Goal: Task Accomplishment & Management: Manage account settings

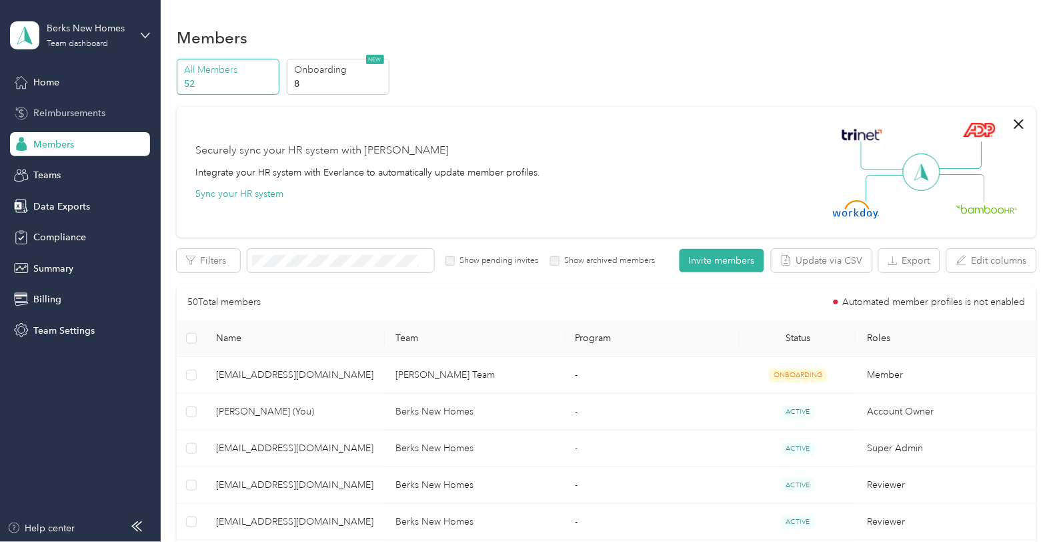
click at [85, 111] on span "Reimbursements" at bounding box center [69, 113] width 72 height 14
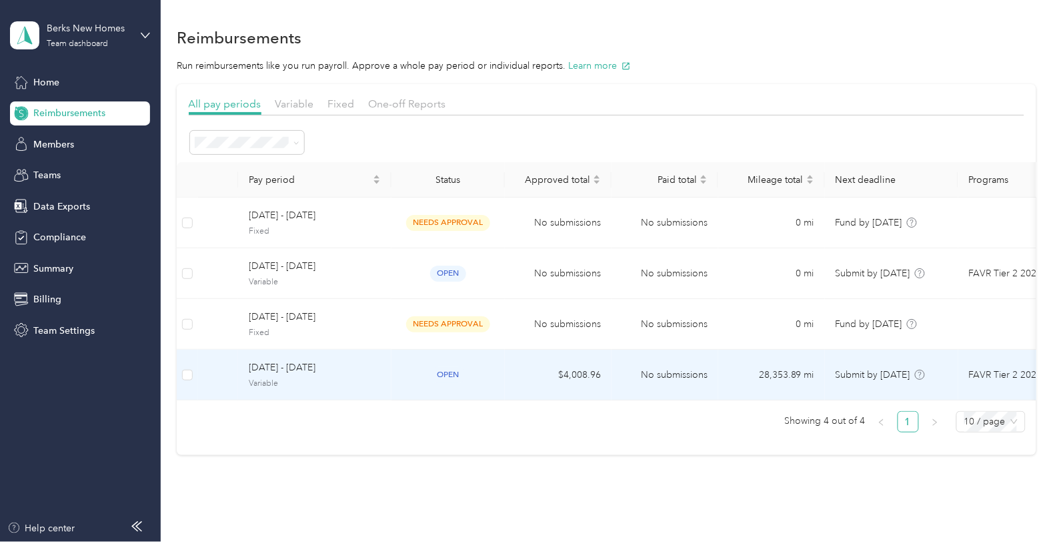
click at [363, 375] on span "[DATE] - [DATE]" at bounding box center [315, 367] width 132 height 15
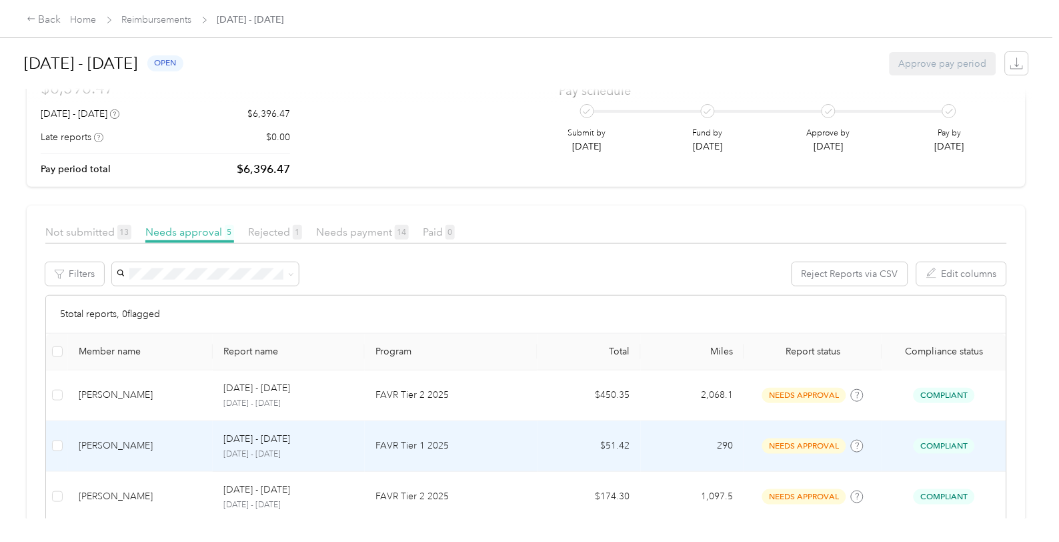
scroll to position [74, 0]
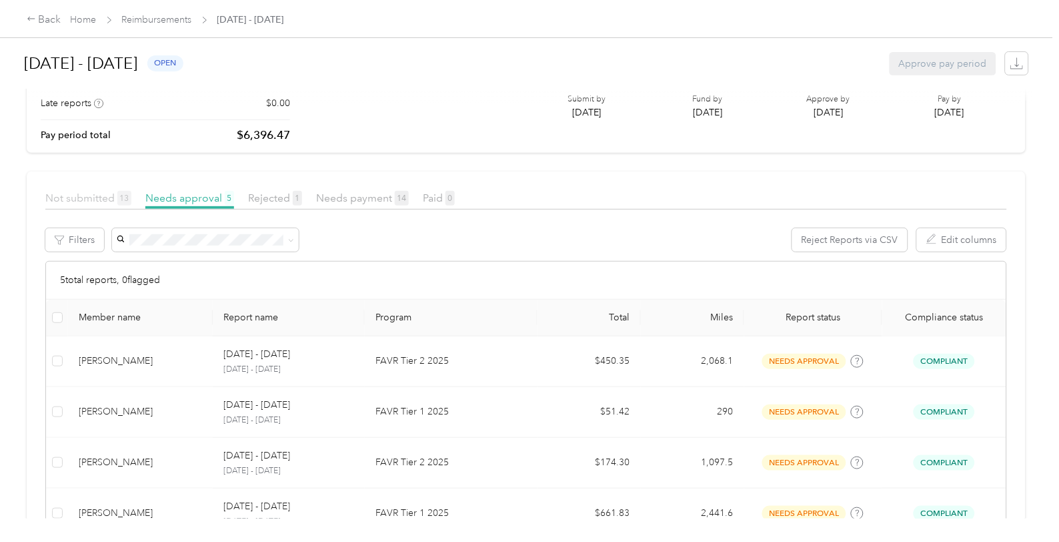
click at [83, 198] on span "Not submitted 13" at bounding box center [88, 197] width 86 height 13
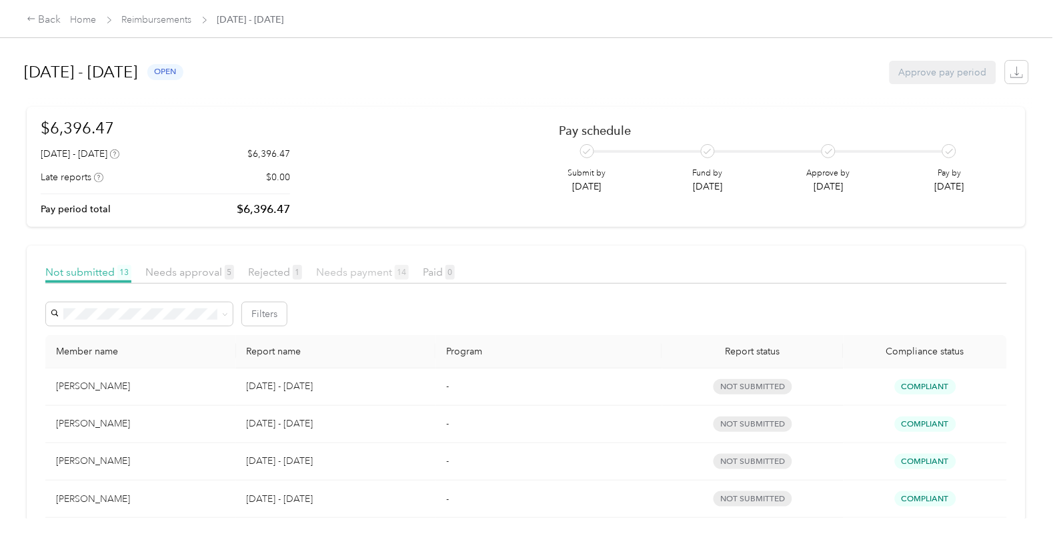
click at [344, 272] on span "Needs payment 14" at bounding box center [362, 272] width 93 height 13
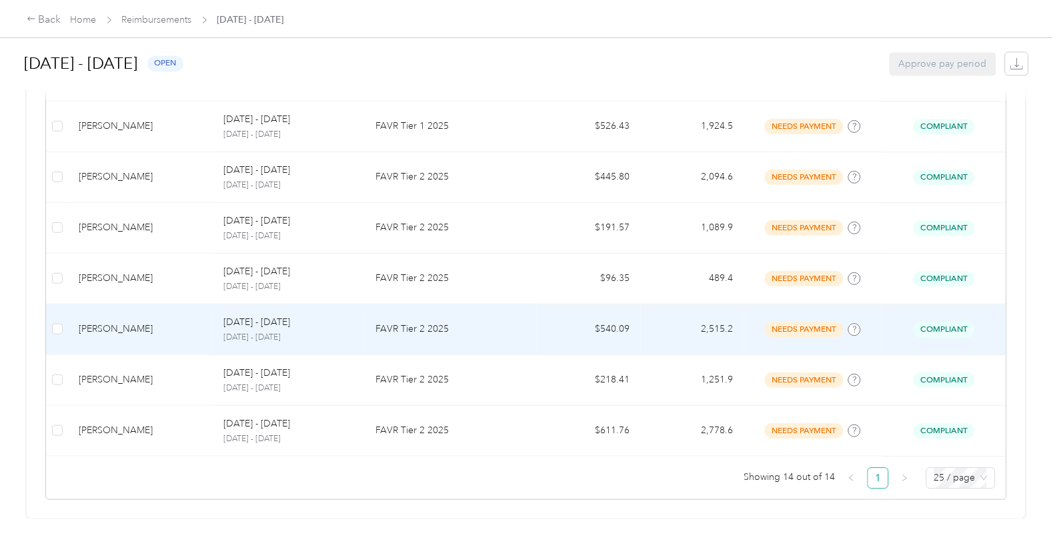
scroll to position [600, 0]
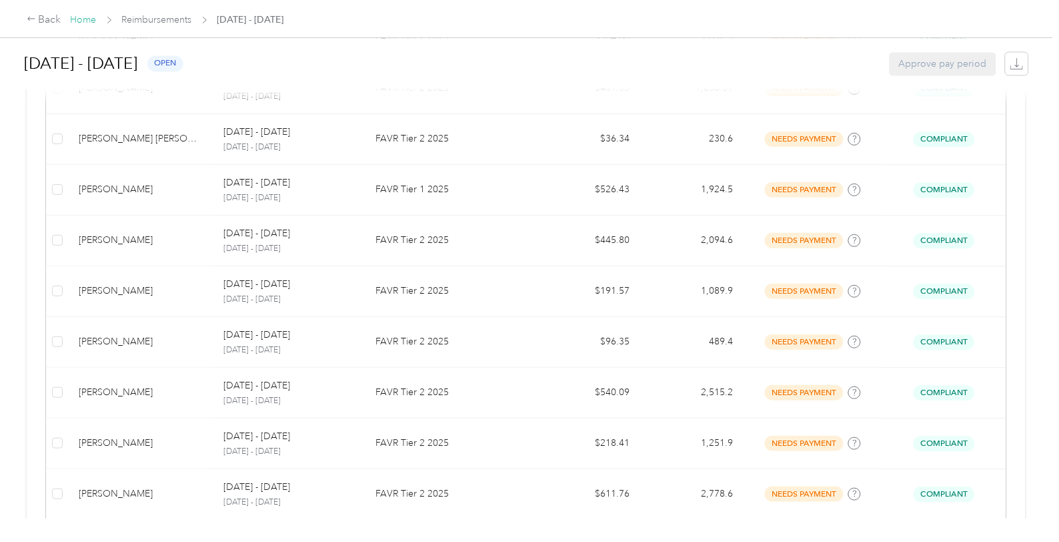
click at [88, 19] on link "Home" at bounding box center [84, 19] width 26 height 11
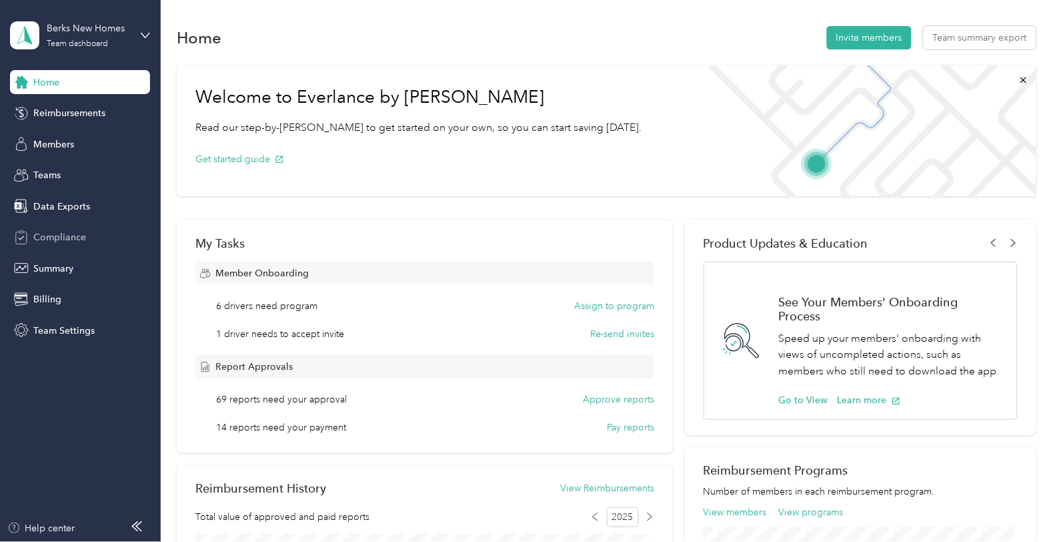
click at [63, 238] on span "Compliance" at bounding box center [59, 237] width 53 height 14
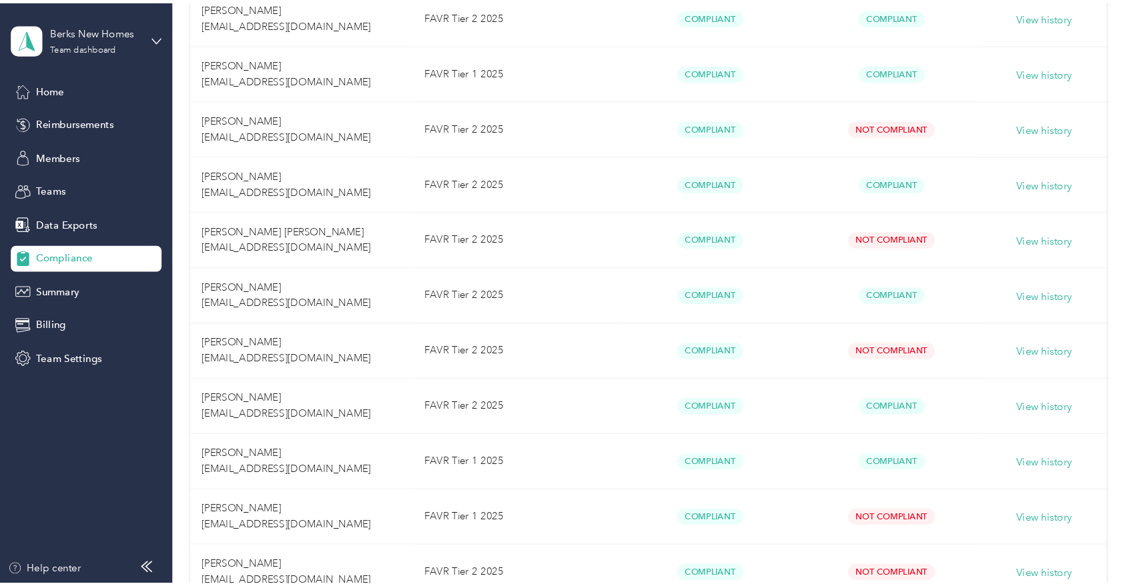
scroll to position [667, 0]
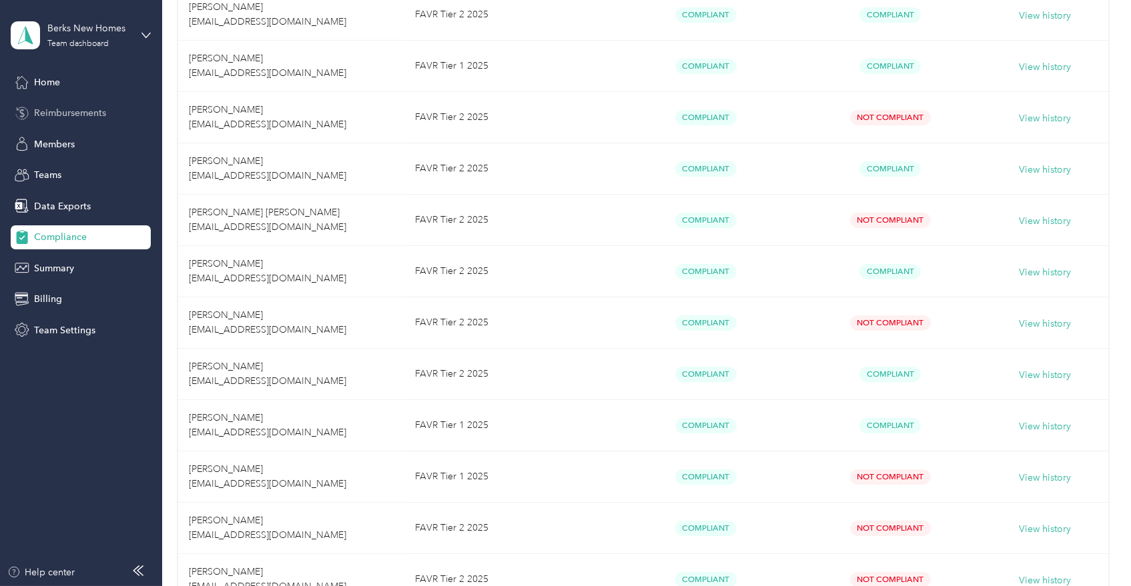
click at [81, 111] on span "Reimbursements" at bounding box center [70, 113] width 72 height 14
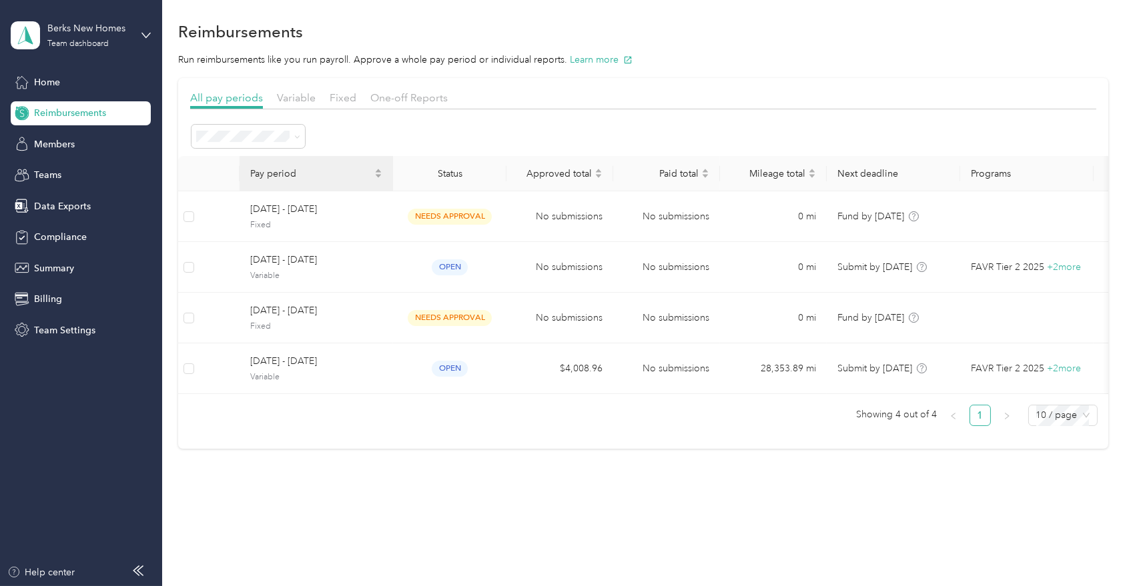
scroll to position [17, 0]
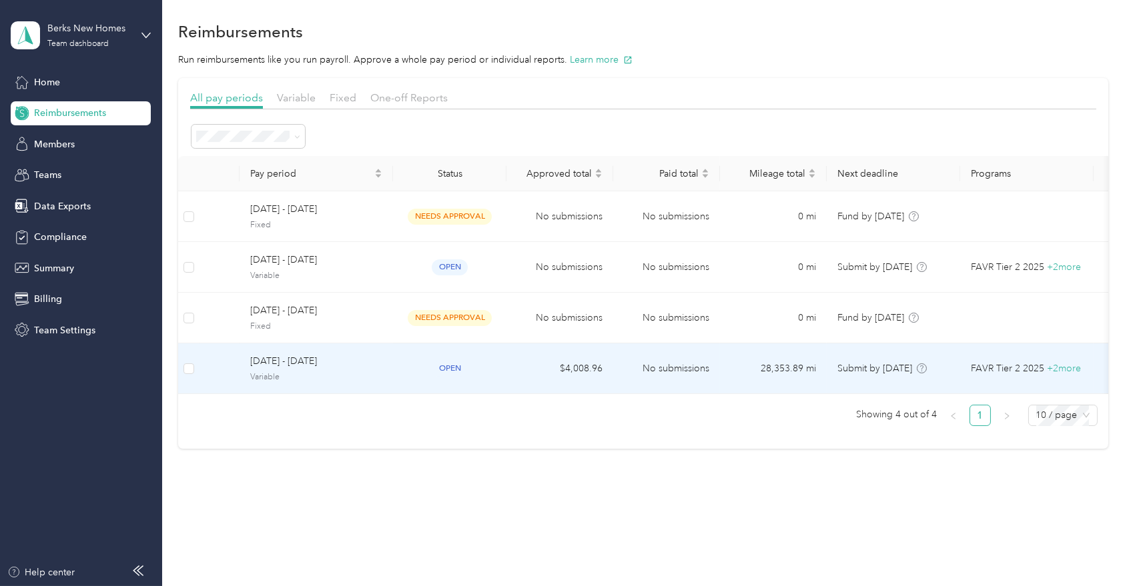
click at [319, 372] on span "Variable" at bounding box center [316, 378] width 132 height 12
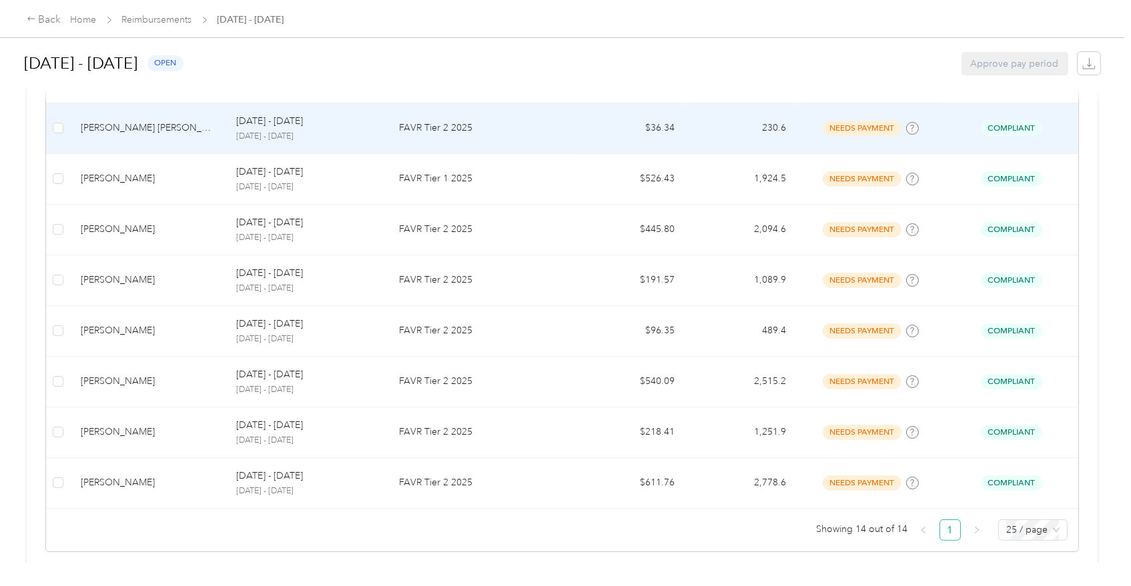
scroll to position [628, 0]
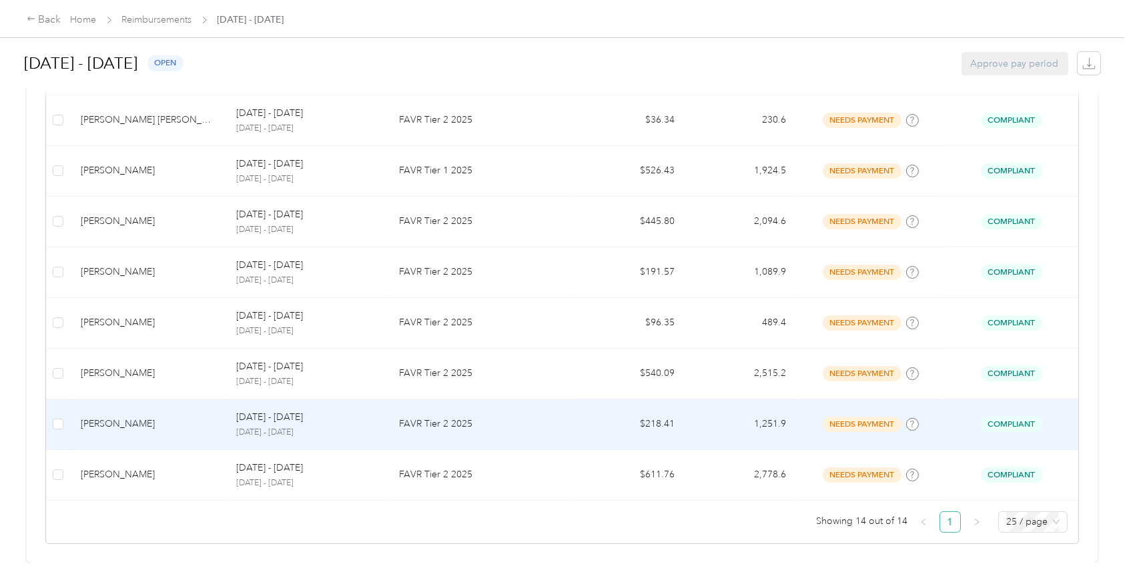
click at [568, 414] on td "FAVR Tier 2 2025" at bounding box center [480, 425] width 185 height 51
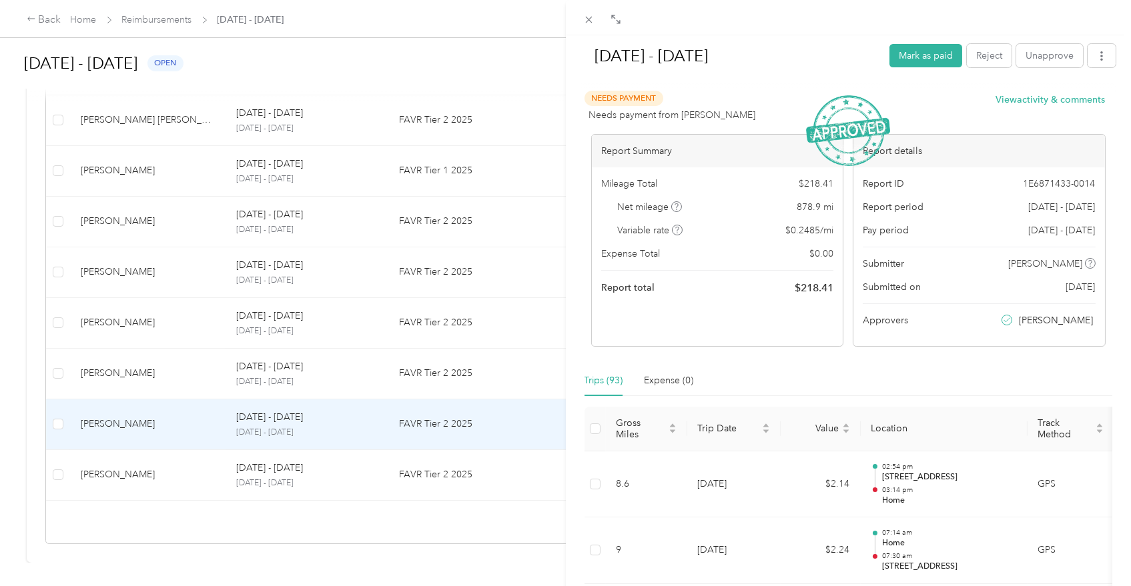
click at [80, 14] on div "[DATE] - [DATE] Mark as paid Reject Unapprove Needs Payment Needs payment from …" at bounding box center [565, 293] width 1131 height 586
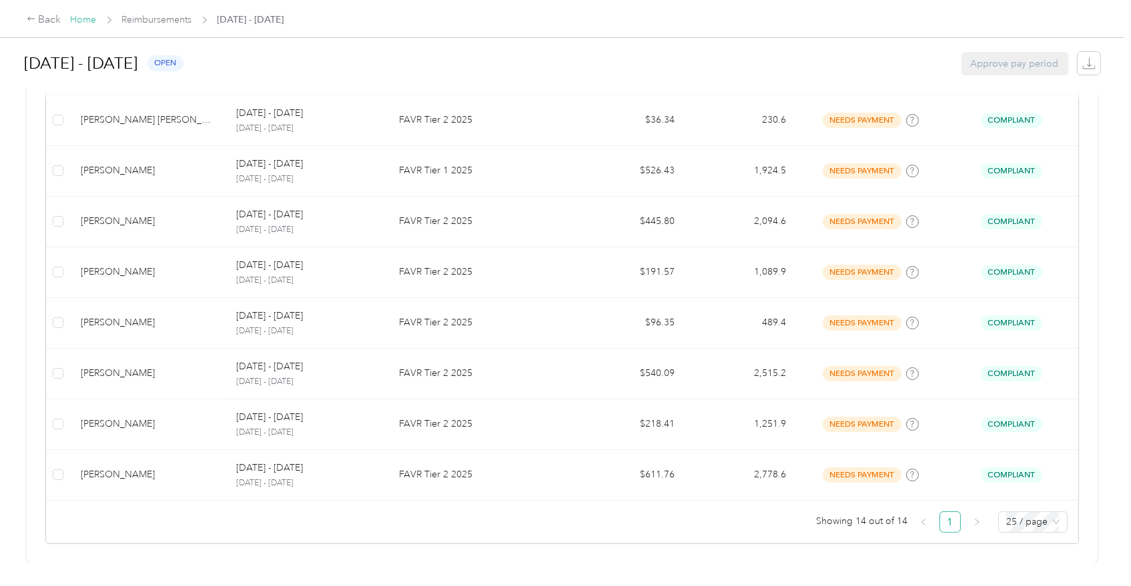
click at [84, 20] on link "Home" at bounding box center [84, 19] width 26 height 11
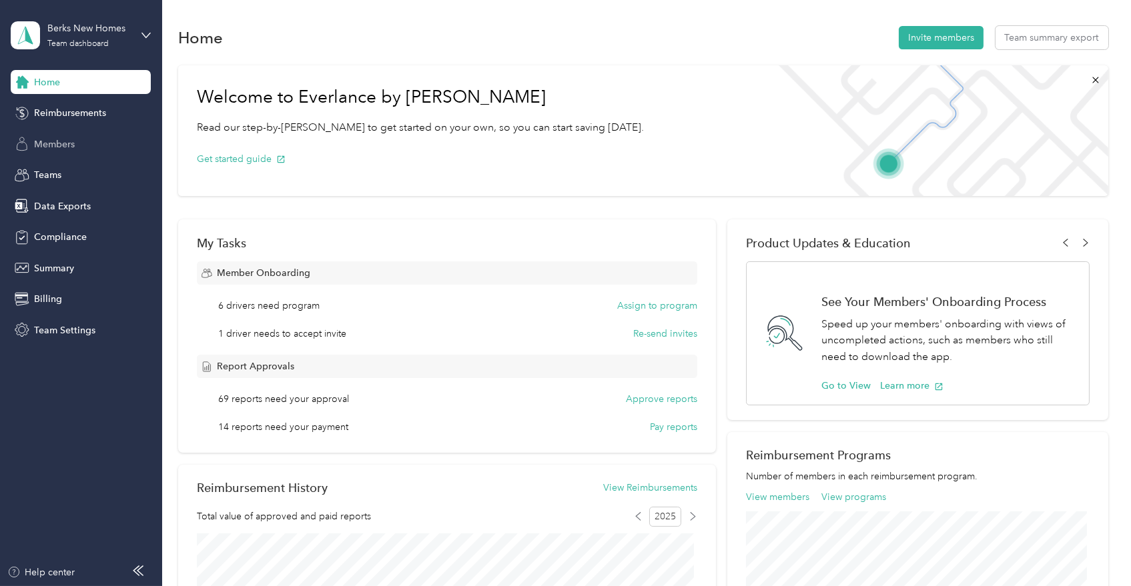
click at [57, 143] on span "Members" at bounding box center [54, 144] width 41 height 14
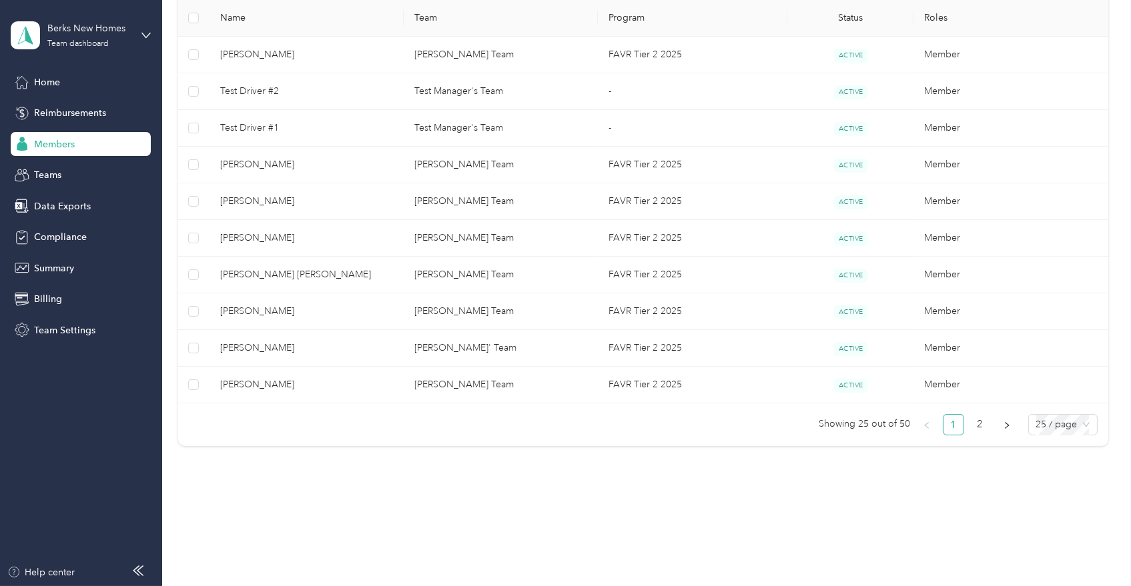
scroll to position [889, 0]
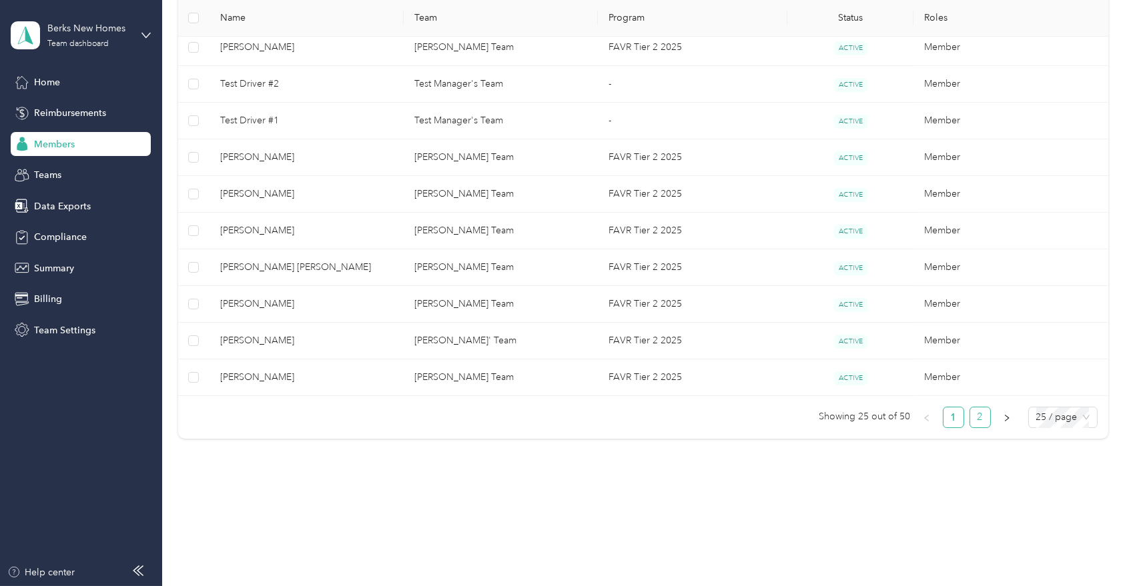
click at [975, 415] on link "2" at bounding box center [980, 418] width 20 height 20
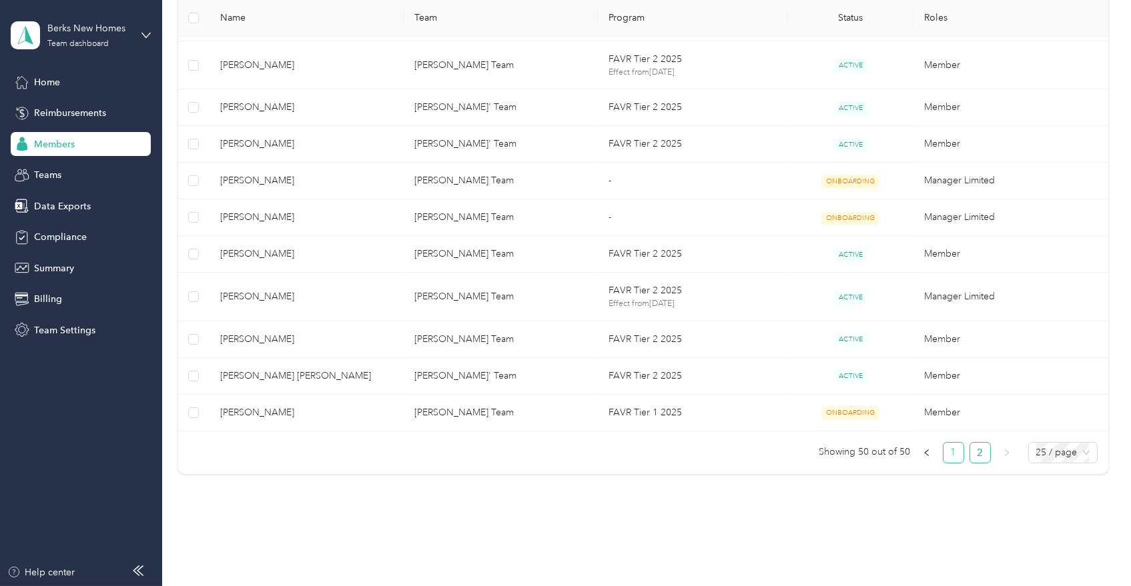
click at [948, 453] on link "1" at bounding box center [953, 453] width 20 height 20
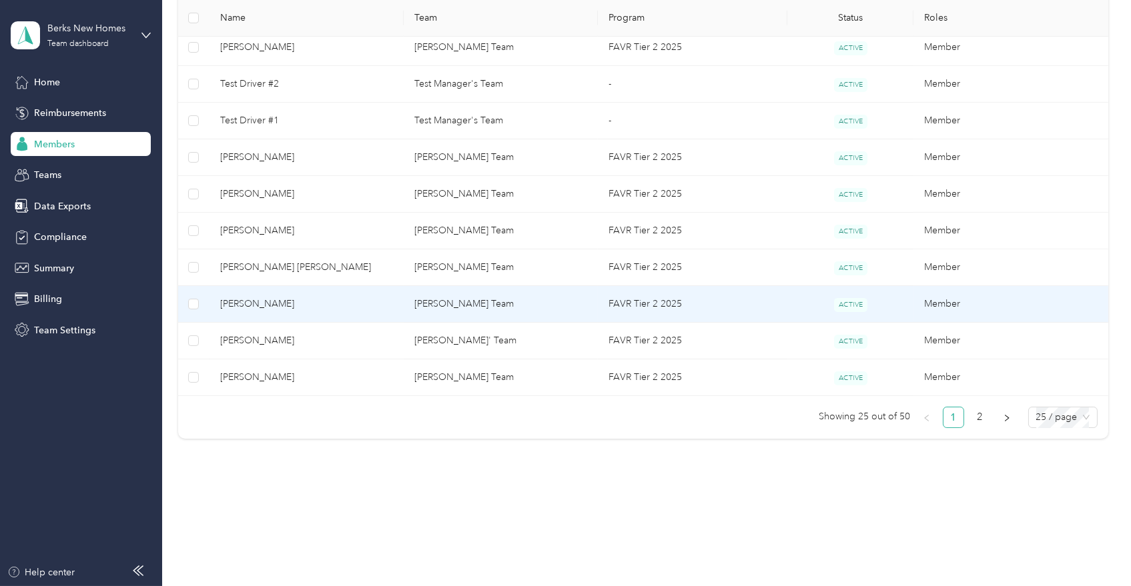
click at [314, 301] on span "[PERSON_NAME]" at bounding box center [306, 304] width 173 height 15
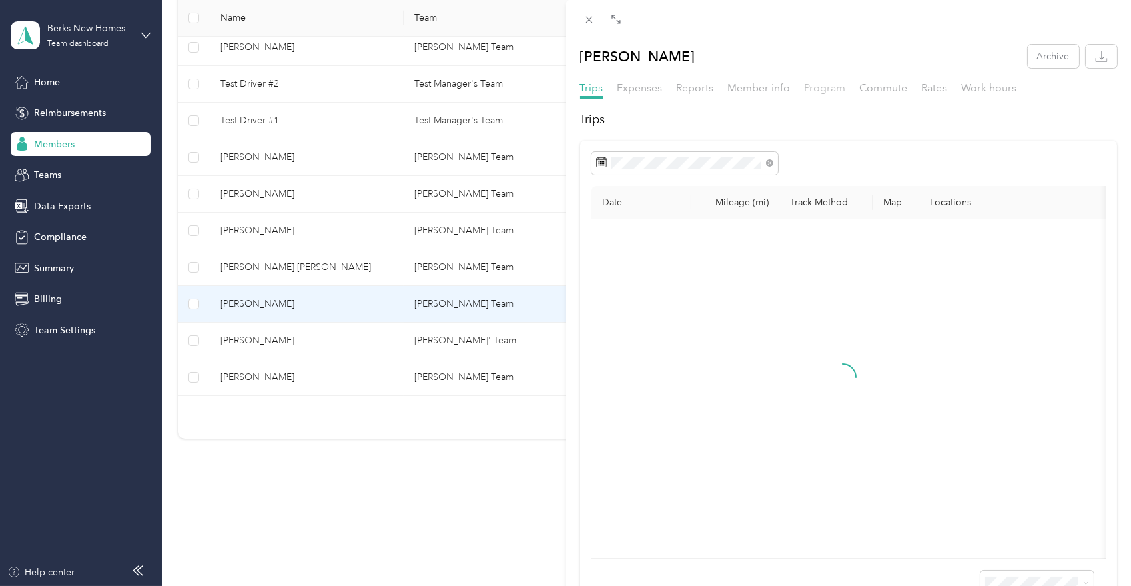
click at [815, 89] on span "Program" at bounding box center [825, 87] width 41 height 13
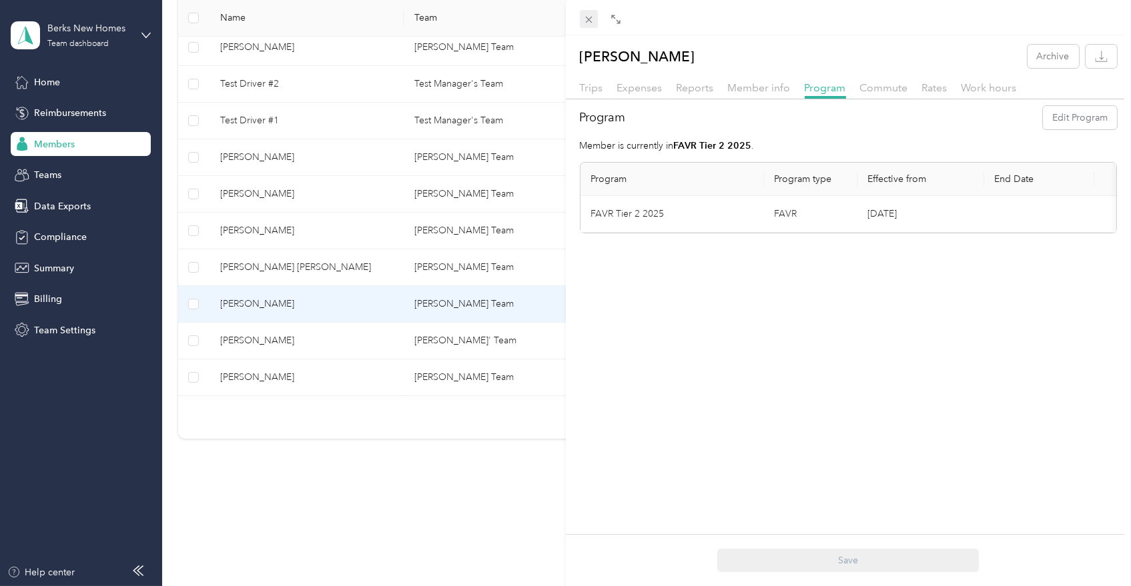
click at [585, 24] on icon at bounding box center [588, 19] width 11 height 11
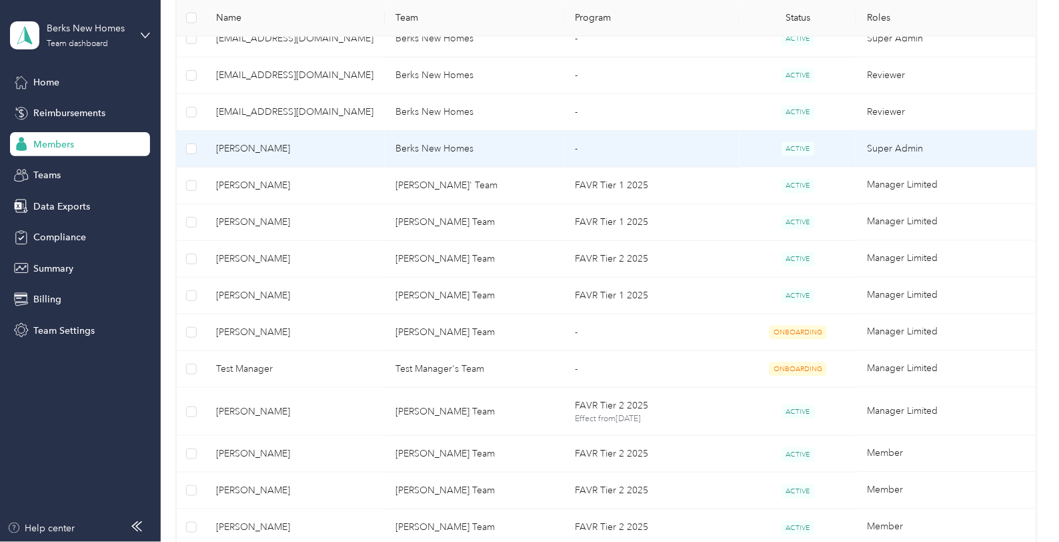
scroll to position [444, 0]
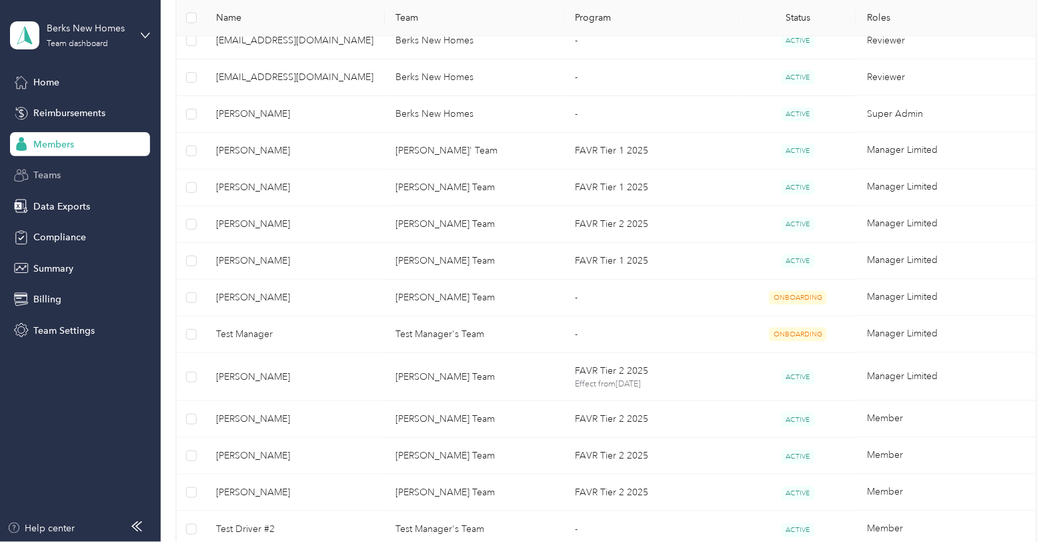
click at [53, 168] on span "Teams" at bounding box center [46, 175] width 27 height 14
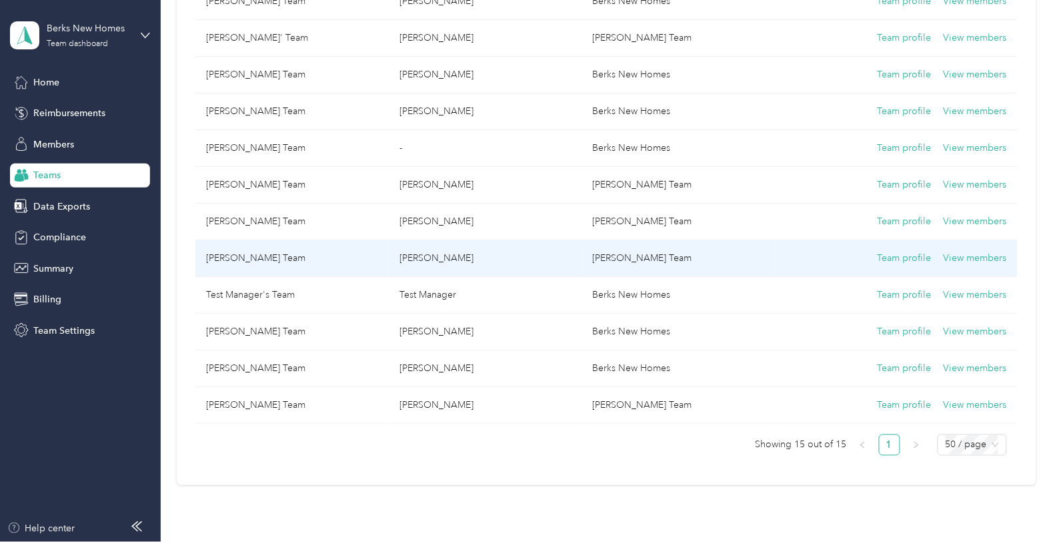
scroll to position [370, 0]
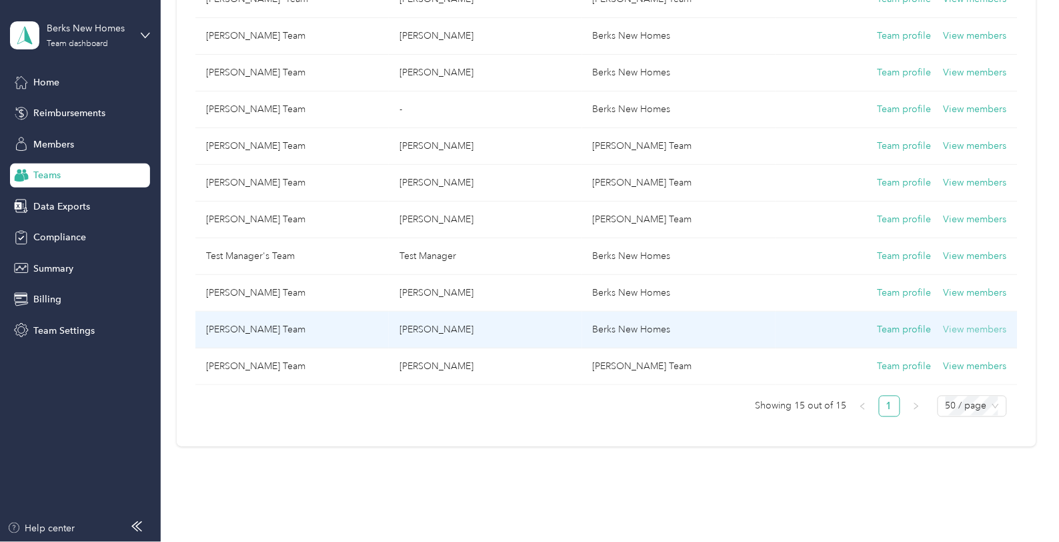
click at [987, 325] on button "View members" at bounding box center [975, 329] width 63 height 15
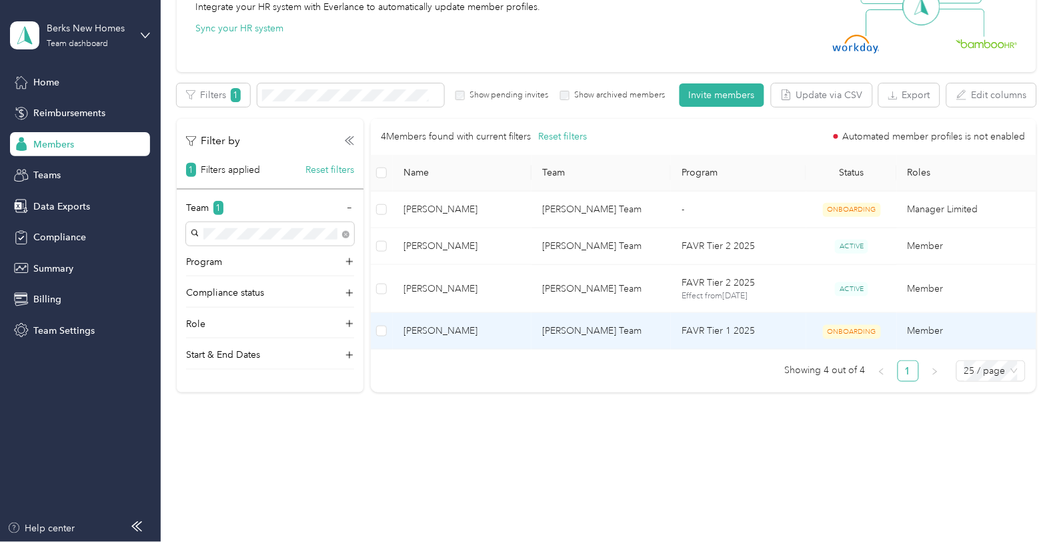
scroll to position [165, 0]
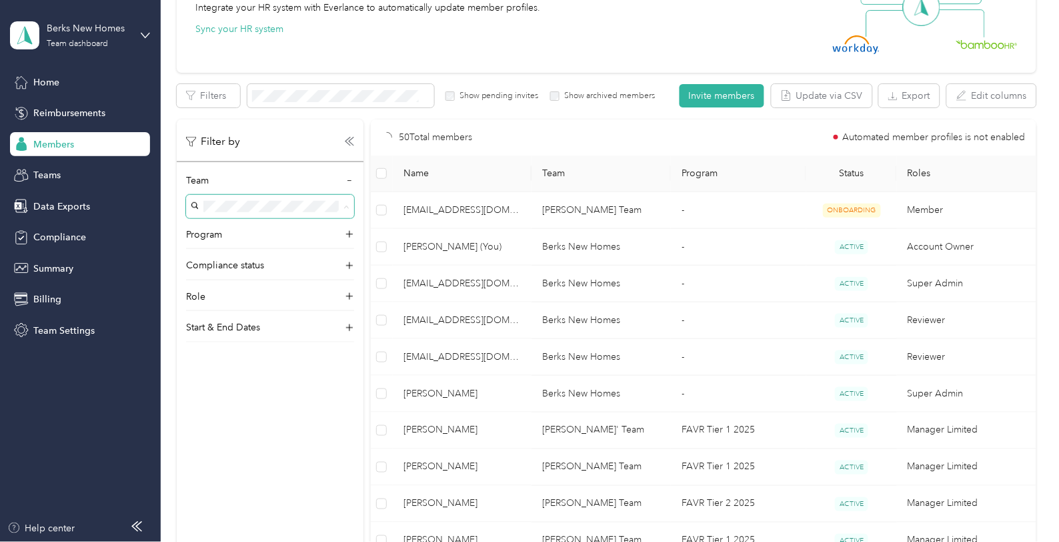
scroll to position [370, 0]
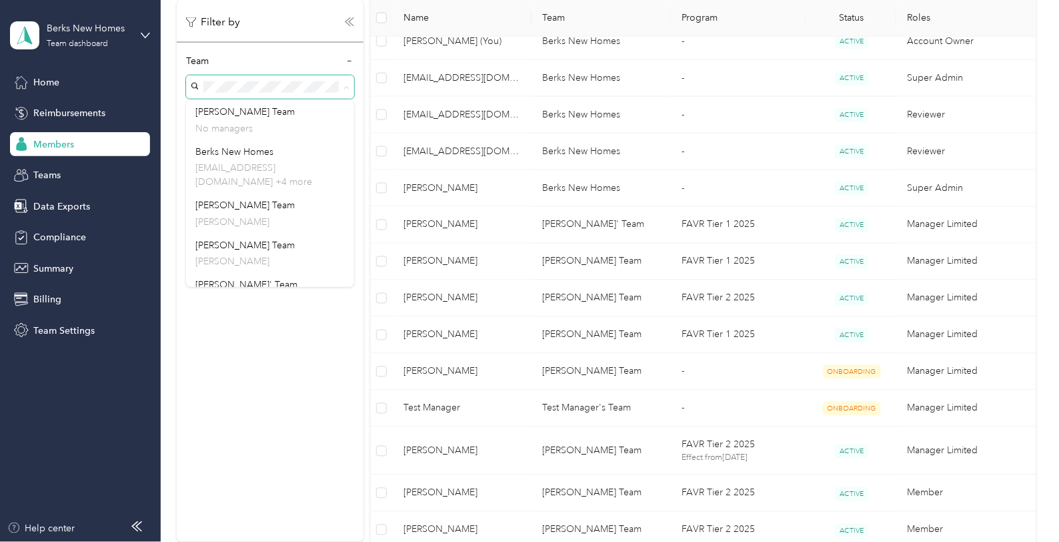
click at [352, 21] on icon at bounding box center [349, 21] width 9 height 9
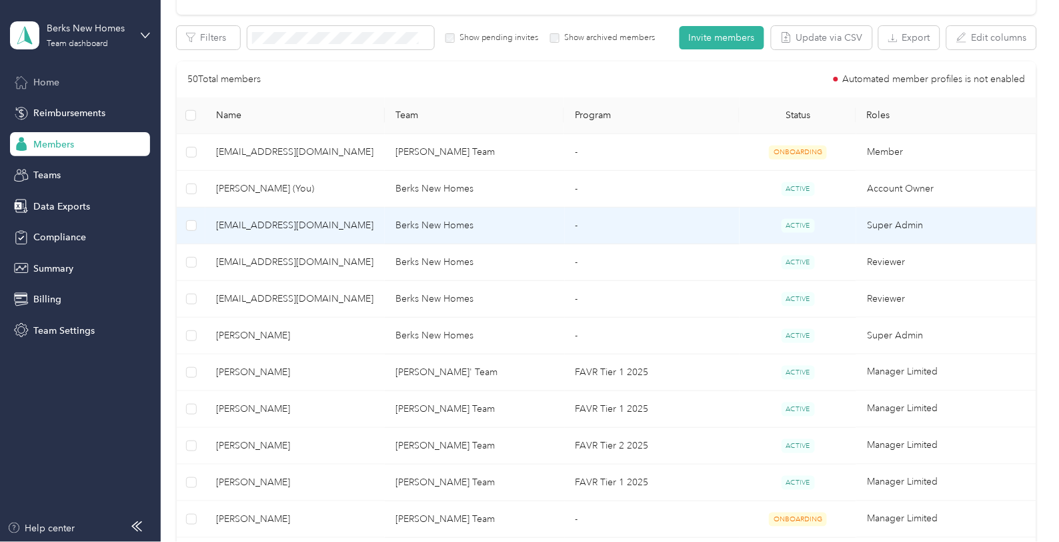
scroll to position [222, 0]
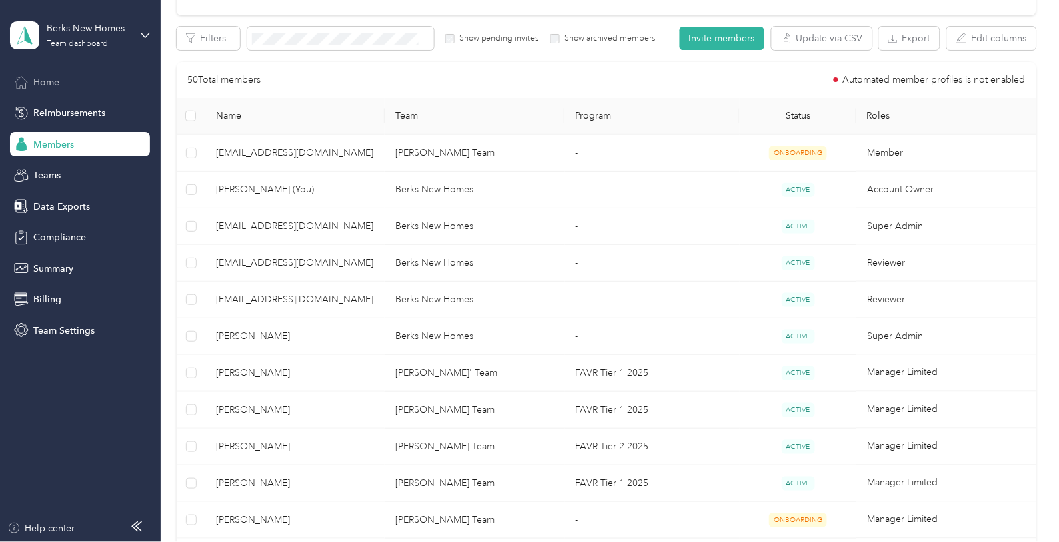
click at [100, 87] on div "Home" at bounding box center [80, 82] width 140 height 24
